Goal: Task Accomplishment & Management: Manage account settings

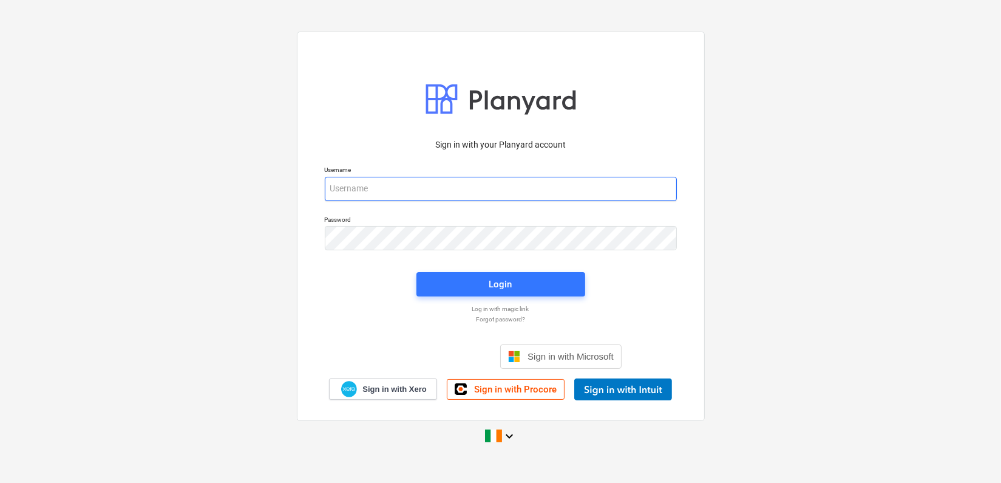
click at [392, 190] on input "email" at bounding box center [501, 189] width 352 height 24
type input "[EMAIL_ADDRESS][DOMAIN_NAME]"
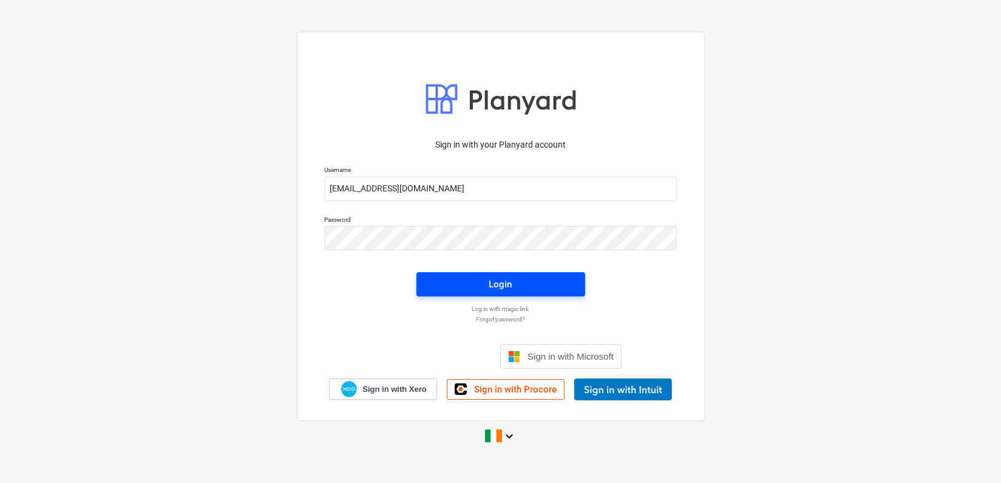
click at [486, 279] on span "Login" at bounding box center [501, 284] width 140 height 16
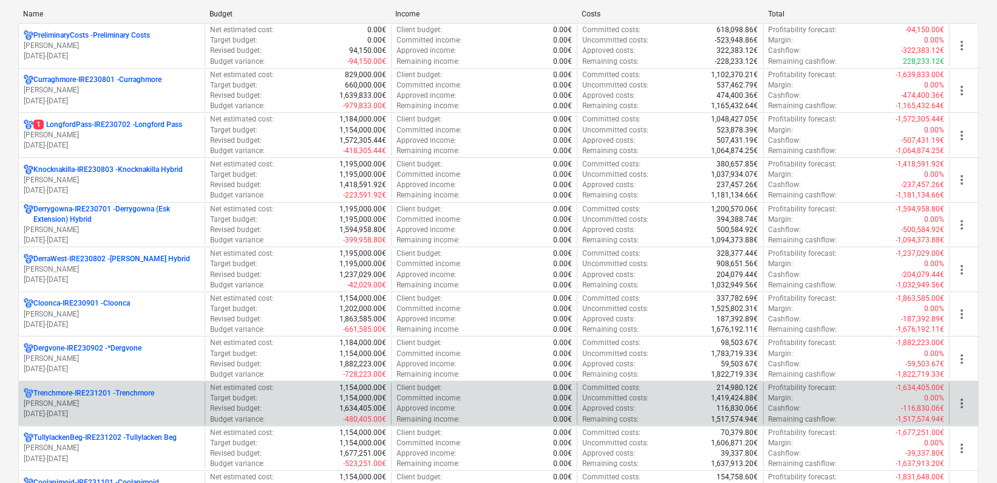
scroll to position [97, 0]
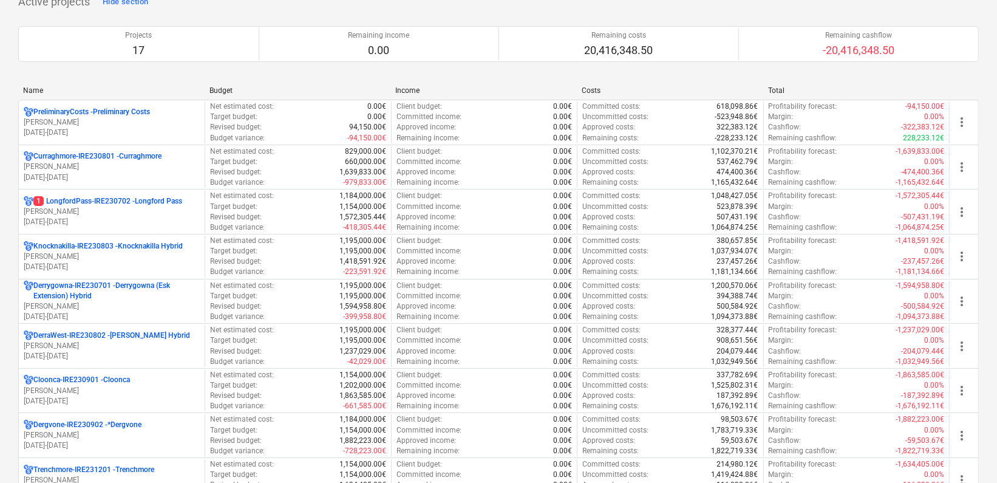
click at [123, 341] on p "[PERSON_NAME]" at bounding box center [112, 346] width 176 height 10
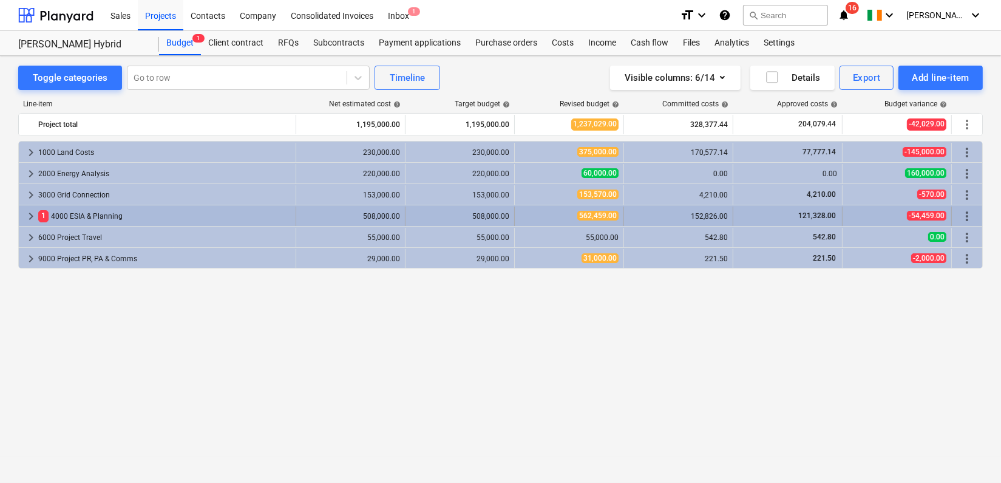
click at [29, 213] on span "keyboard_arrow_right" at bounding box center [31, 216] width 15 height 15
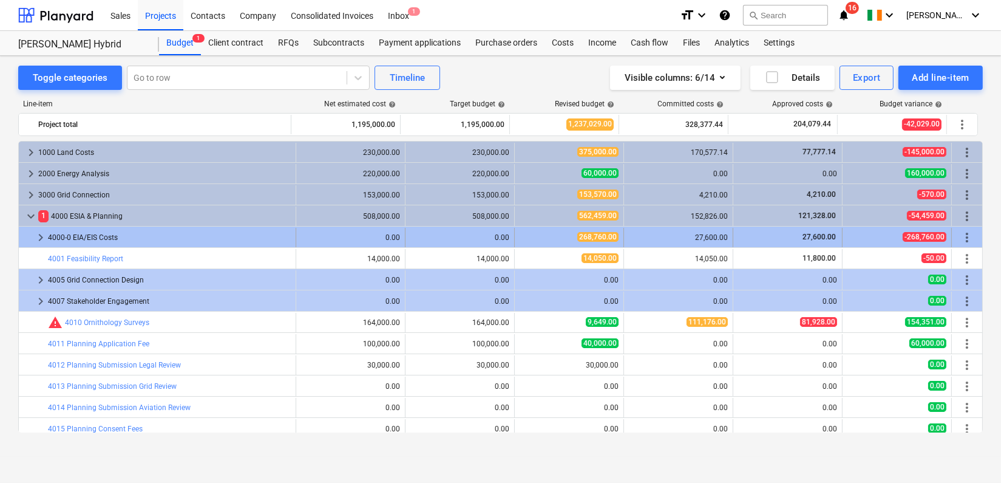
click at [37, 232] on span "keyboard_arrow_right" at bounding box center [40, 237] width 15 height 15
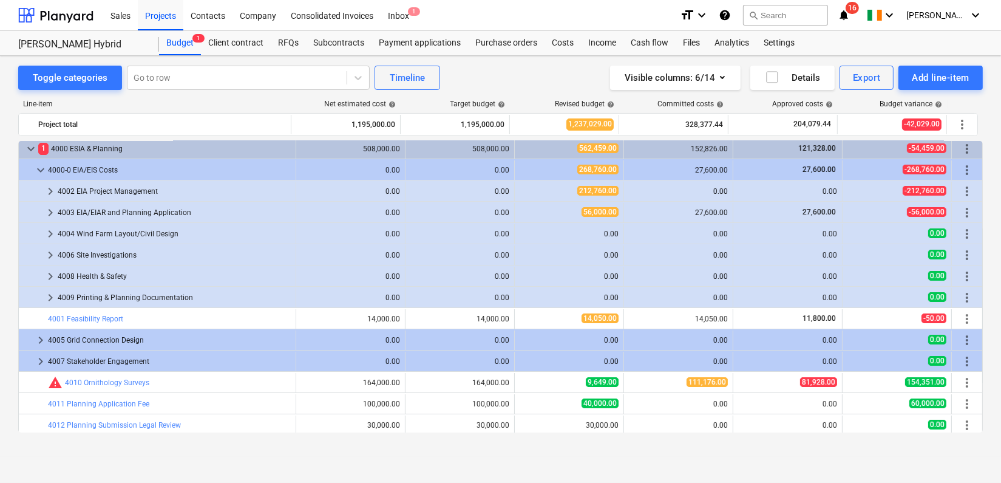
scroll to position [202, 0]
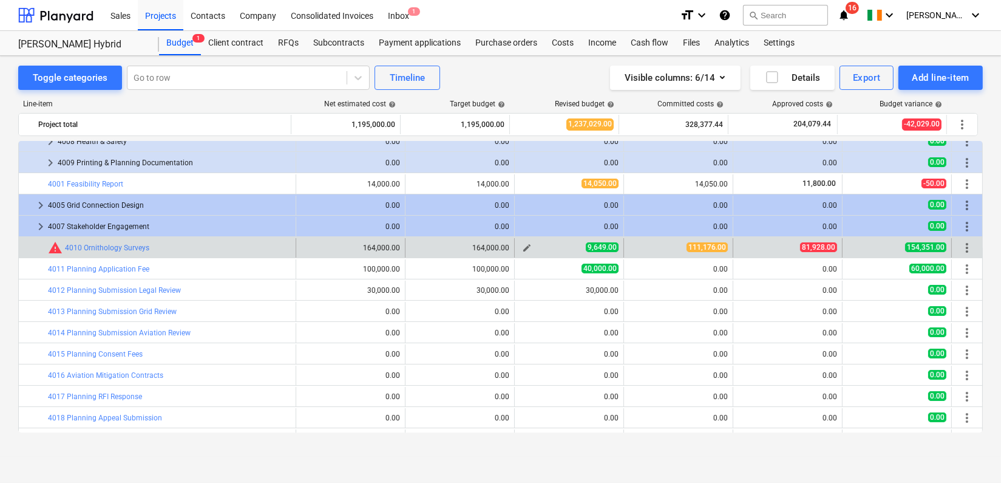
click at [527, 247] on span "edit" at bounding box center [527, 248] width 10 height 10
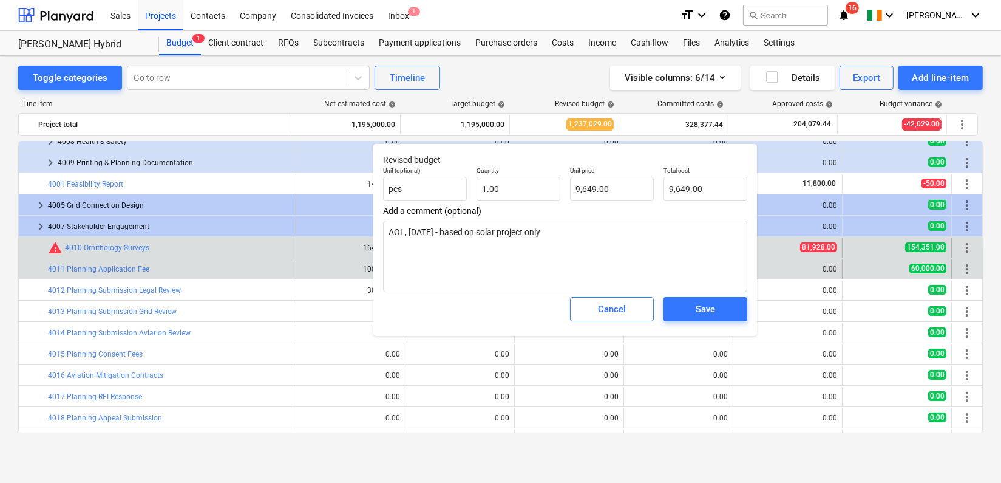
click at [773, 267] on div "0.00" at bounding box center [787, 269] width 99 height 8
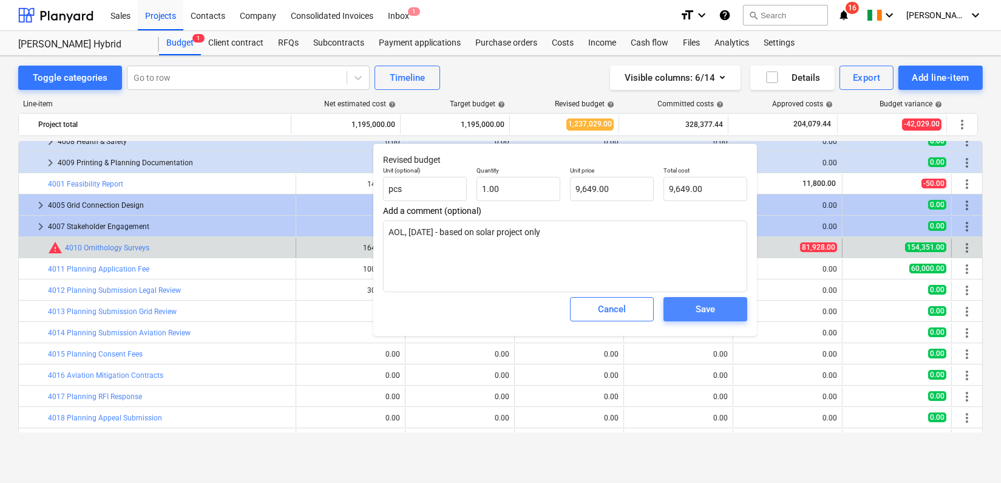
click at [681, 305] on span "Save" at bounding box center [705, 309] width 55 height 16
type textarea "x"
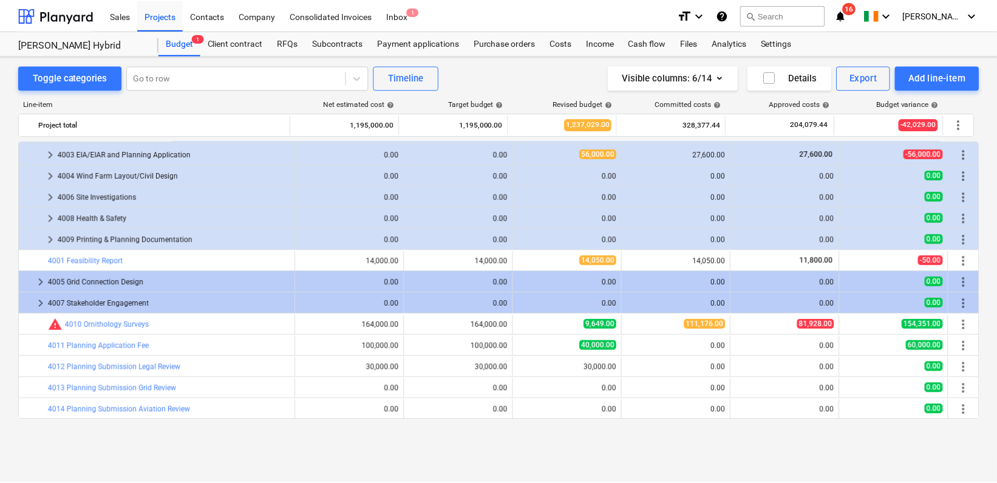
scroll to position [0, 0]
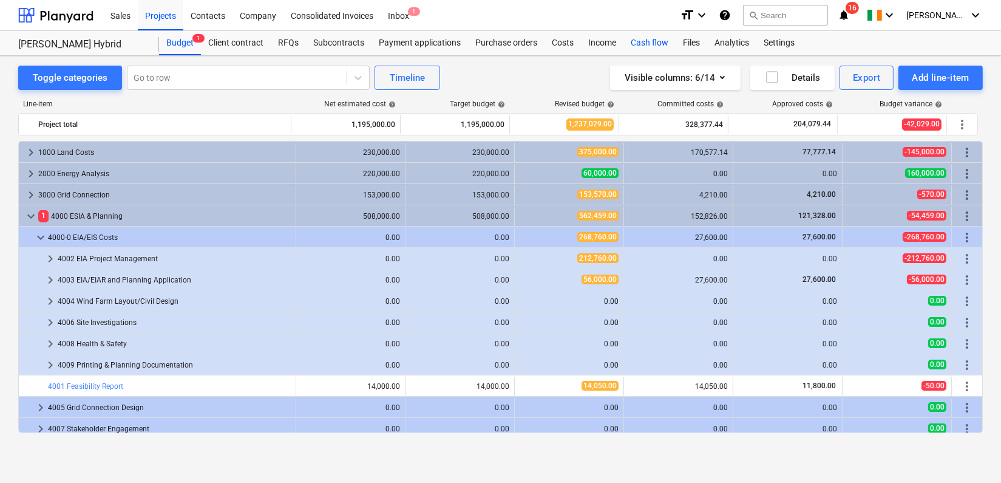
click at [646, 41] on div "Cash flow" at bounding box center [649, 43] width 52 height 24
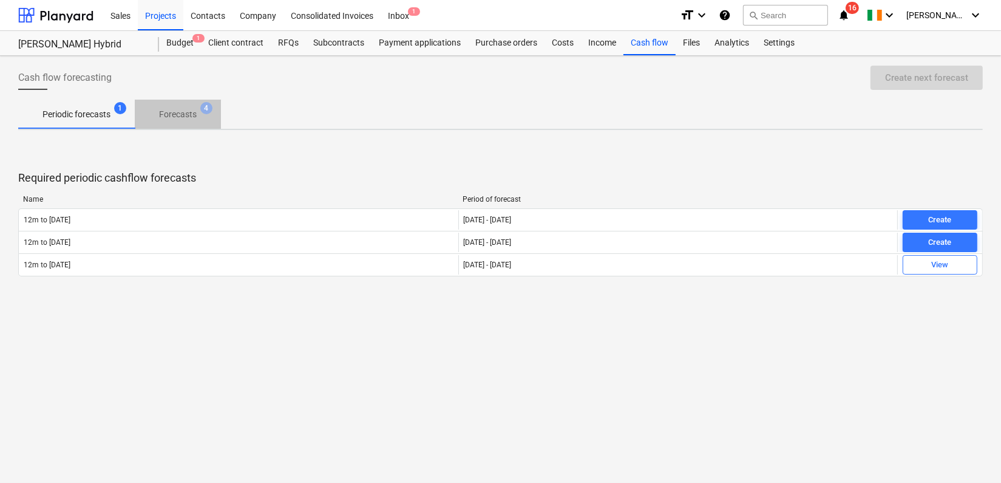
click at [184, 112] on p "Forecasts" at bounding box center [178, 114] width 38 height 13
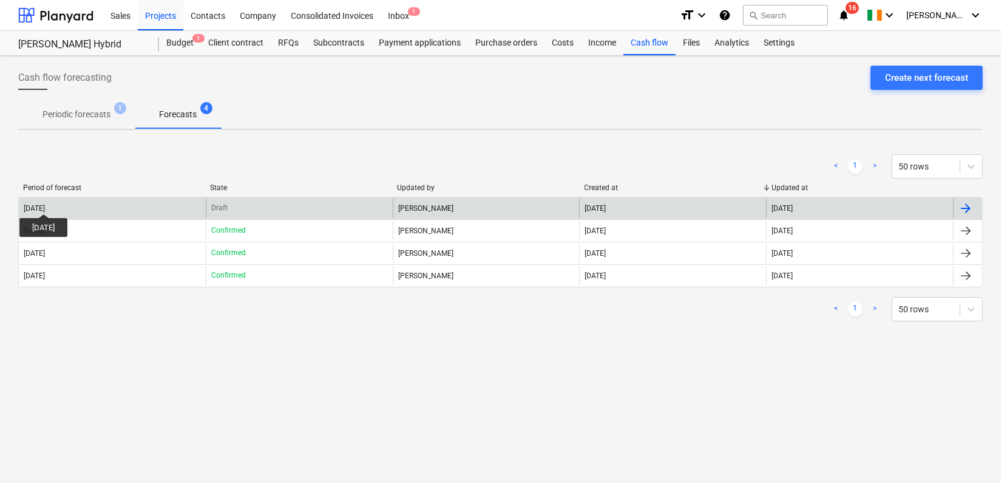
click at [45, 204] on div "[DATE]" at bounding box center [34, 208] width 21 height 8
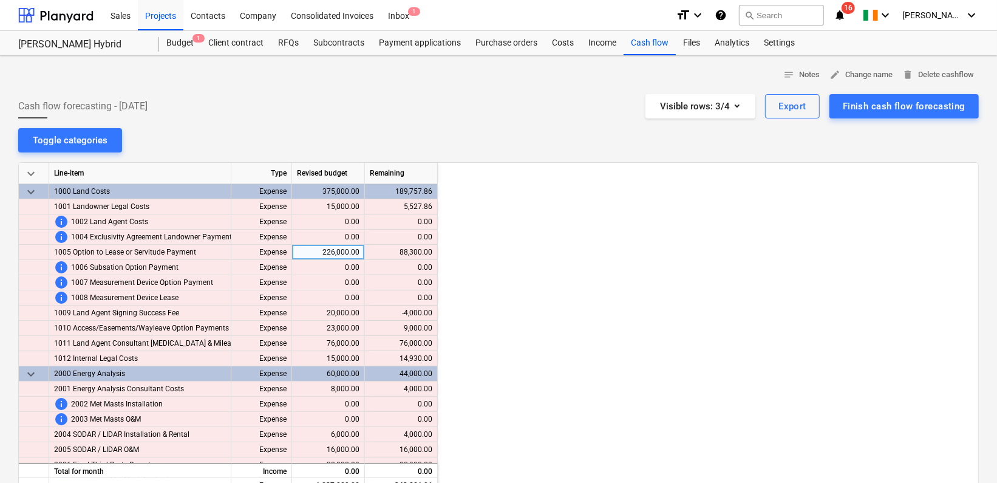
scroll to position [0, 1821]
